Goal: Task Accomplishment & Management: Complete application form

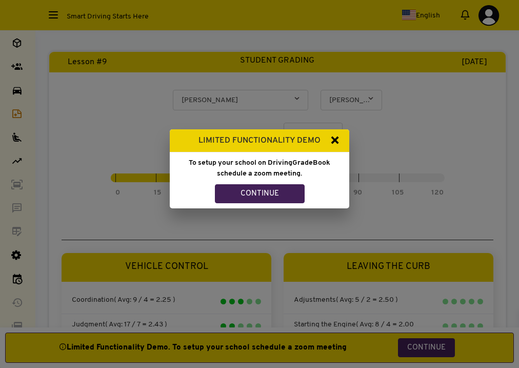
select select "1262"
select select
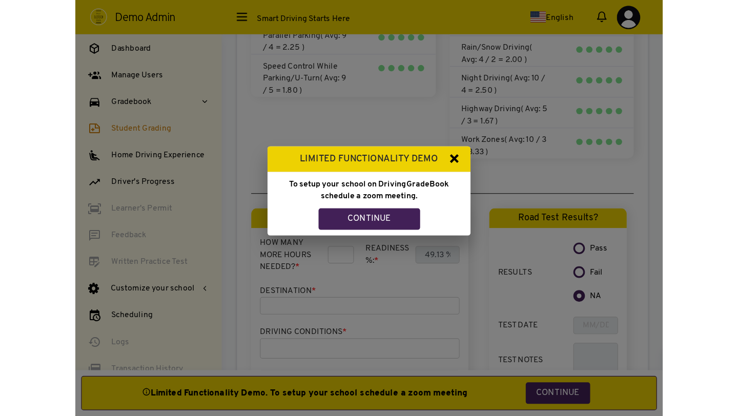
scroll to position [888, 0]
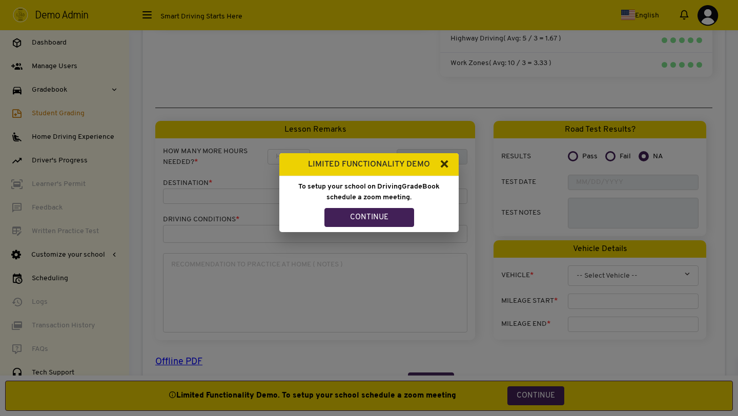
click at [442, 166] on button "×" at bounding box center [444, 165] width 21 height 27
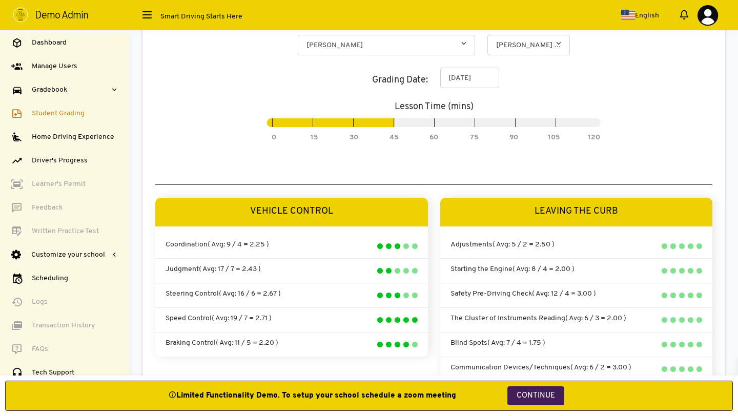
scroll to position [0, 0]
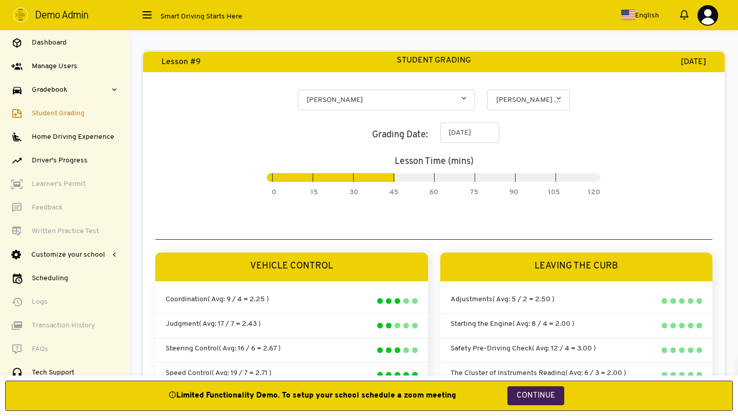
click at [149, 18] on span at bounding box center [147, 17] width 9 height 1
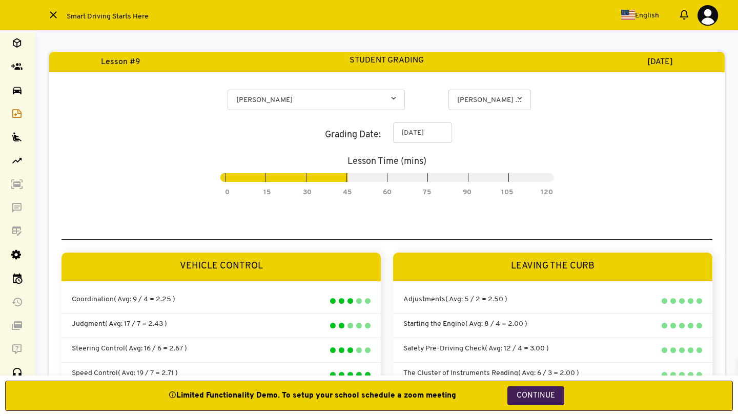
click at [55, 14] on div at bounding box center [53, 14] width 9 height 7
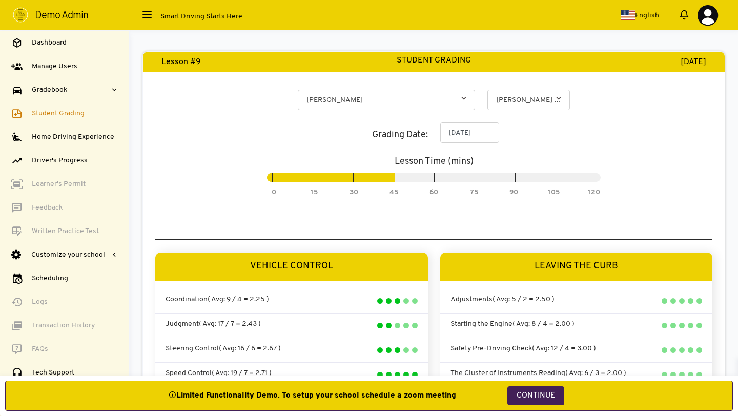
click at [146, 16] on div at bounding box center [147, 14] width 9 height 7
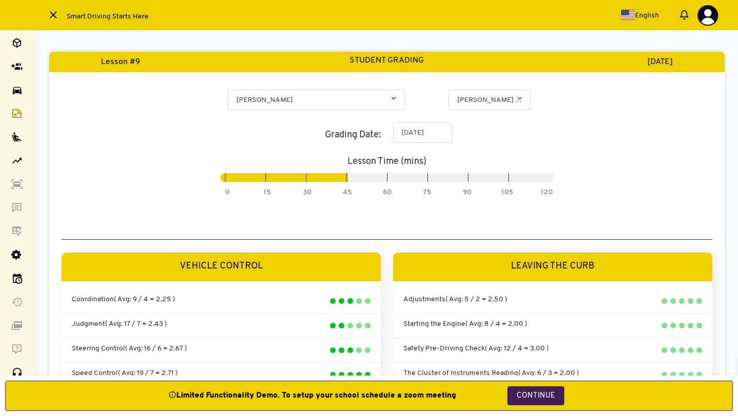
click at [56, 17] on div at bounding box center [53, 14] width 9 height 7
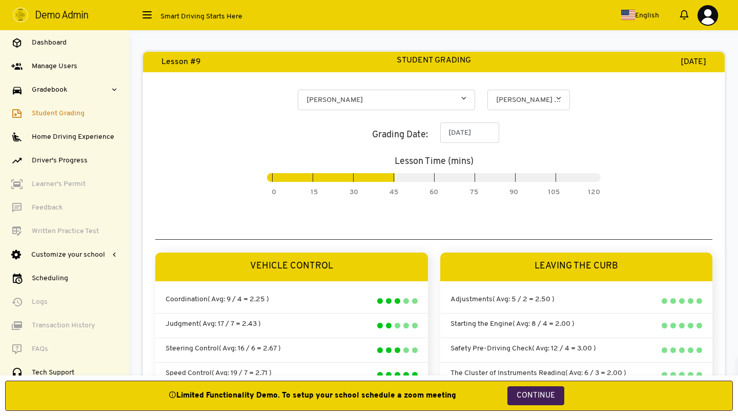
click at [149, 14] on span at bounding box center [147, 14] width 9 height 1
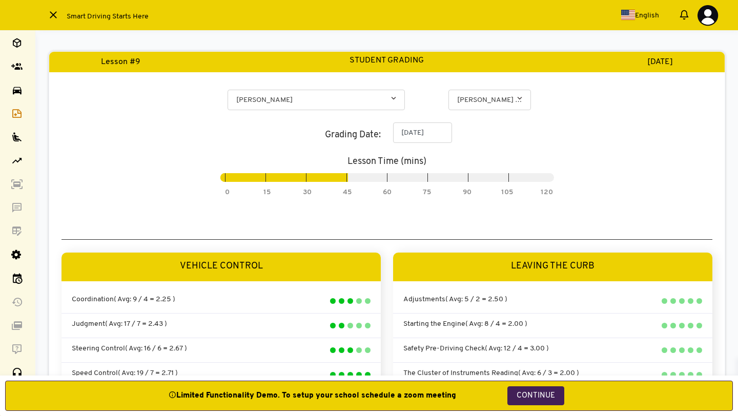
click at [54, 15] on span at bounding box center [53, 14] width 7 height 7
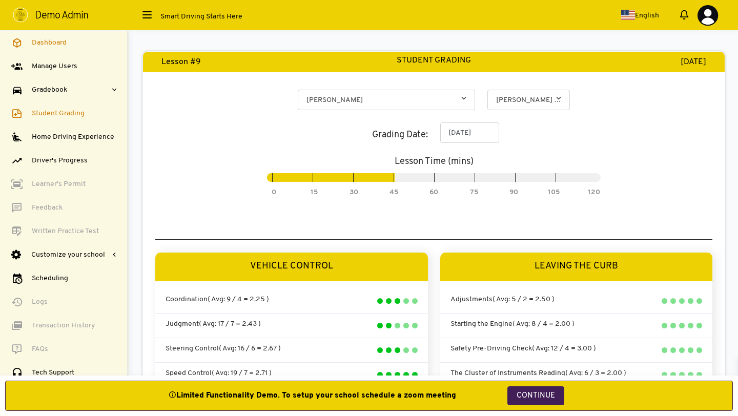
click at [56, 46] on span "Dashboard" at bounding box center [49, 42] width 35 height 11
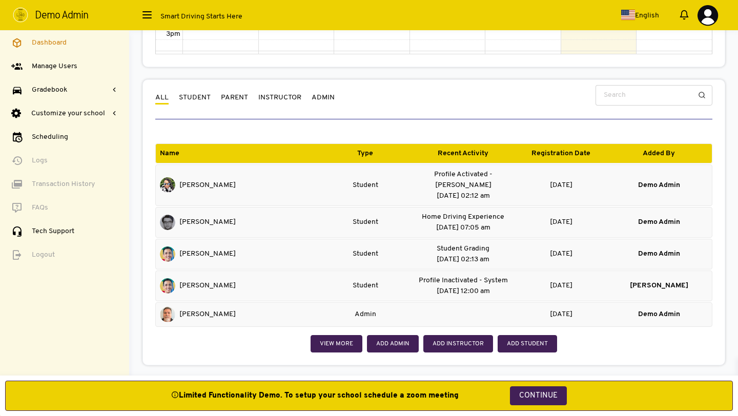
scroll to position [516, 0]
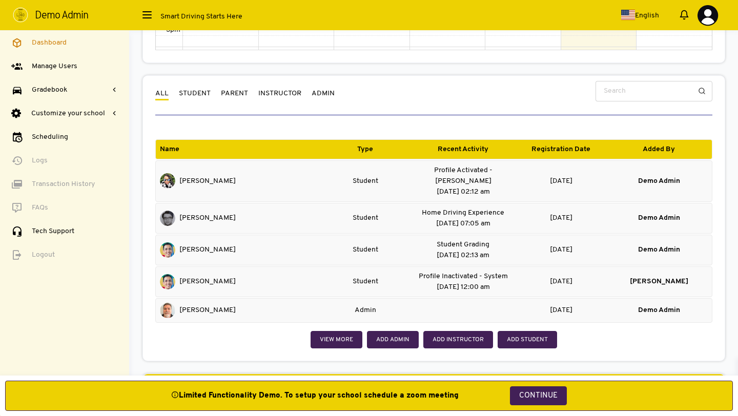
click at [193, 92] on link "Student" at bounding box center [195, 93] width 32 height 11
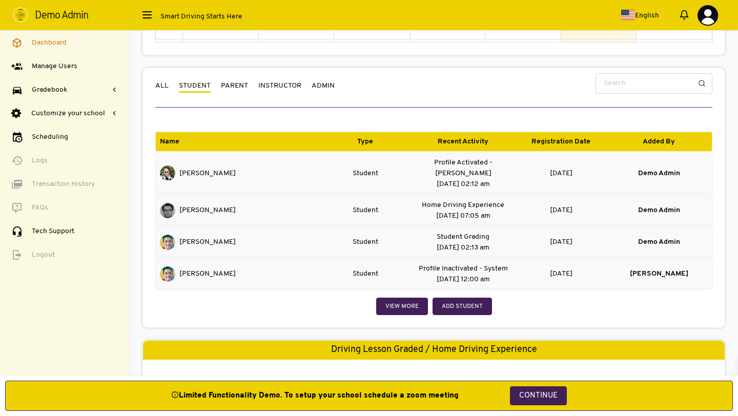
scroll to position [521, 0]
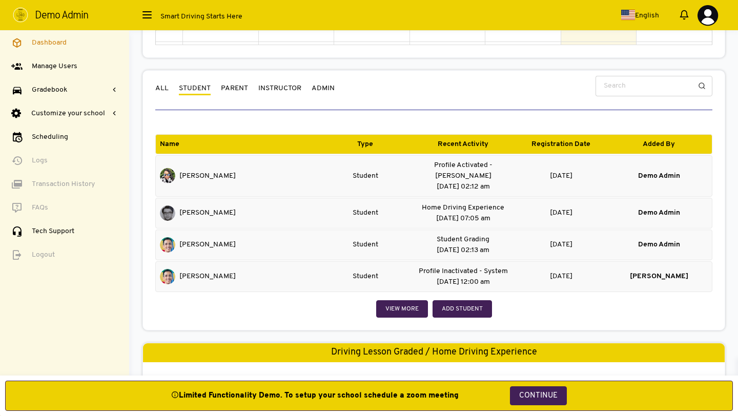
click at [239, 84] on link "Parent" at bounding box center [234, 88] width 27 height 11
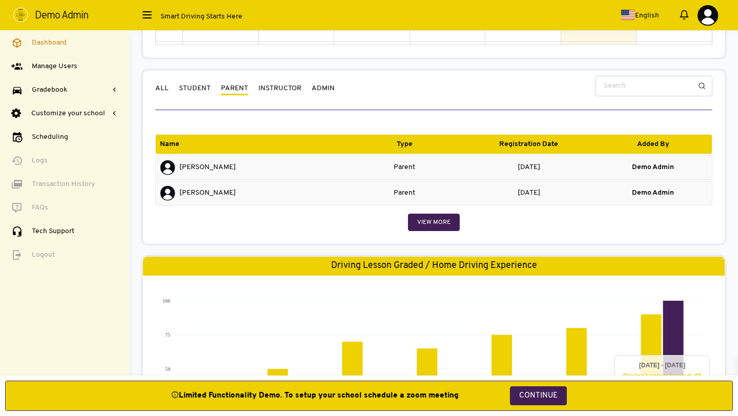
click at [279, 90] on link "Instructor" at bounding box center [279, 88] width 43 height 11
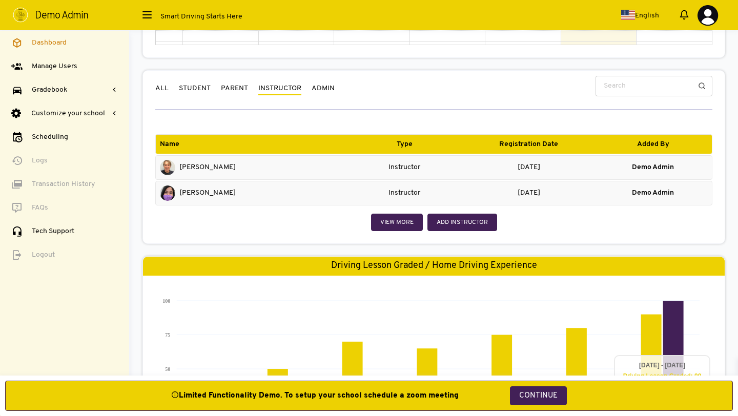
click at [315, 86] on link "Admin" at bounding box center [323, 88] width 23 height 11
click at [286, 87] on link "Instructor" at bounding box center [279, 88] width 43 height 11
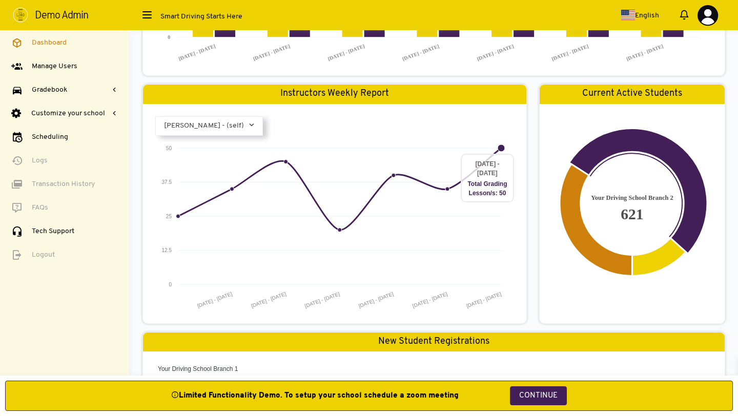
scroll to position [938, 0]
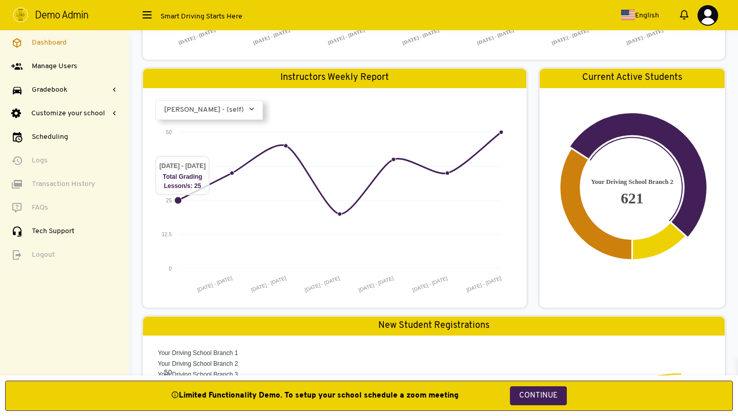
click at [257, 109] on span at bounding box center [257, 107] width 10 height 13
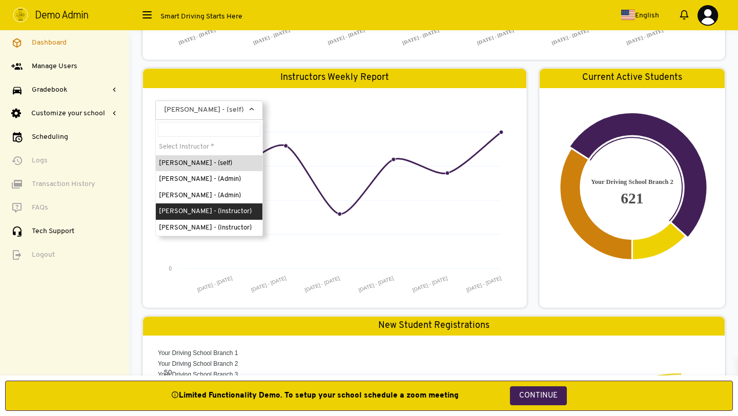
select select "6"
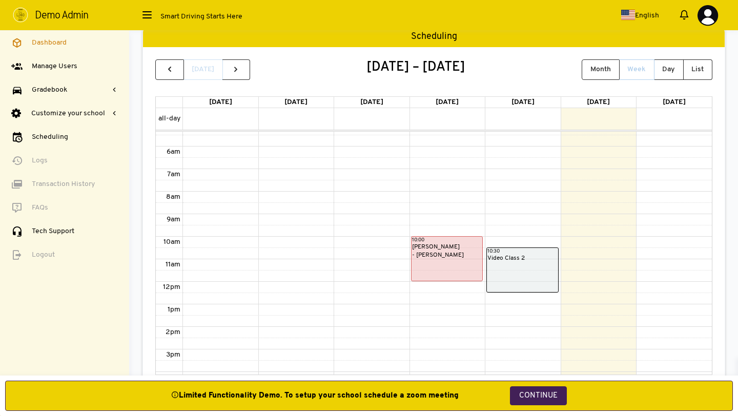
scroll to position [0, 0]
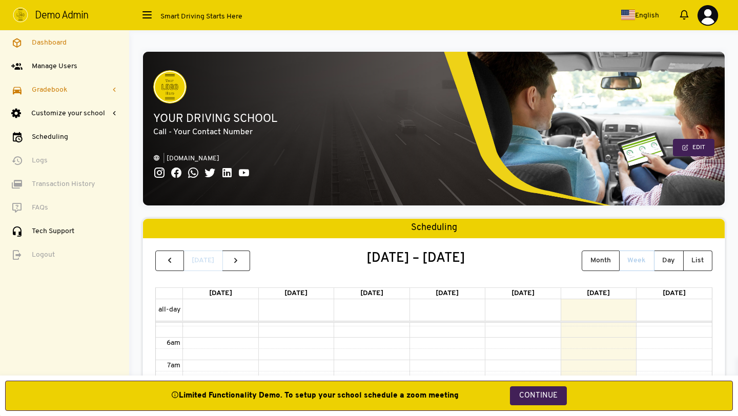
click at [114, 90] on icon at bounding box center [114, 89] width 7 height 7
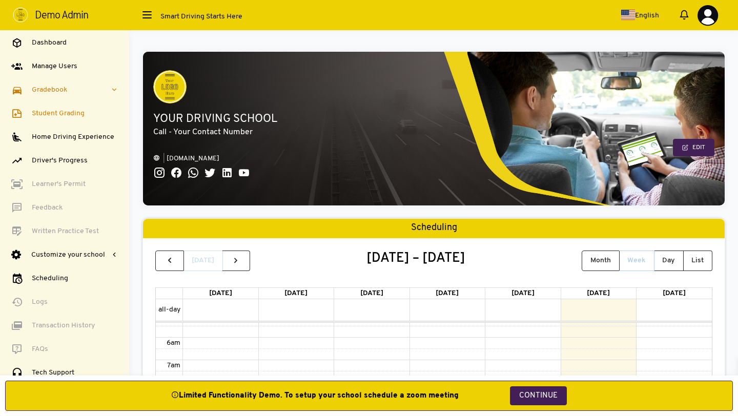
click at [66, 112] on span "Student Grading" at bounding box center [58, 113] width 53 height 11
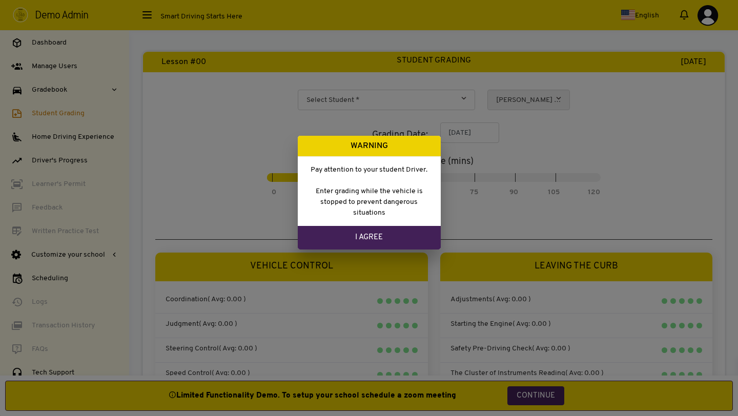
select select
click at [319, 236] on link "I Agree" at bounding box center [369, 238] width 143 height 24
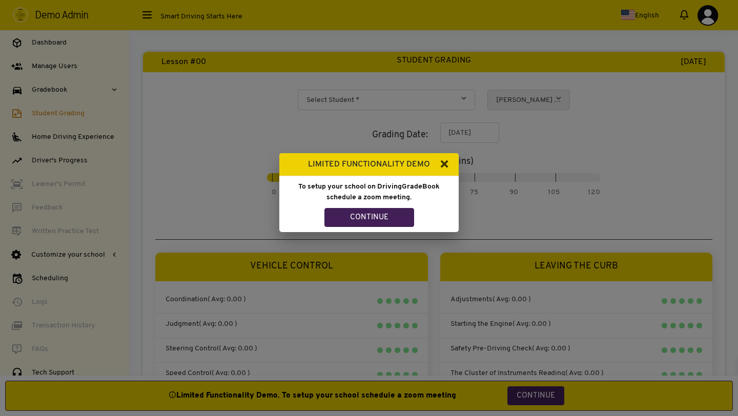
click at [447, 167] on button "×" at bounding box center [444, 165] width 21 height 27
